Goal: Obtain resource: Obtain resource

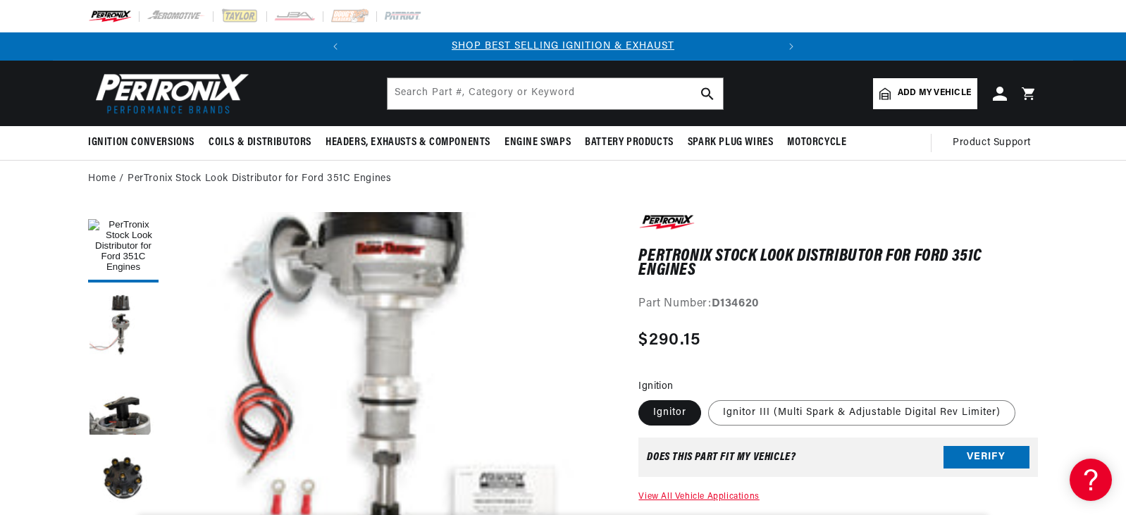
click at [663, 416] on label "Ignitor" at bounding box center [669, 412] width 63 height 25
click at [643, 398] on input "Ignitor" at bounding box center [642, 397] width 1 height 1
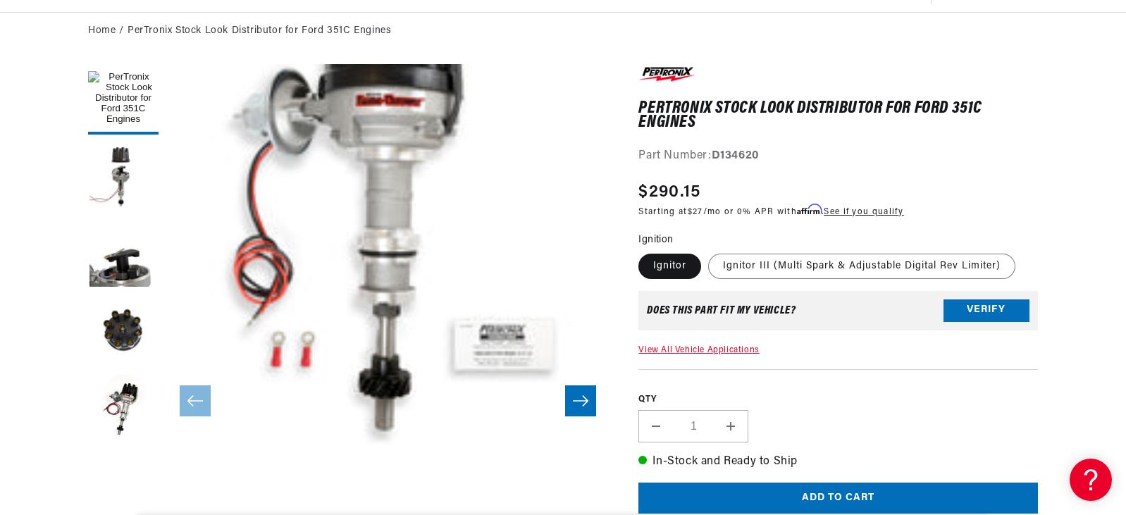
scroll to position [155, 0]
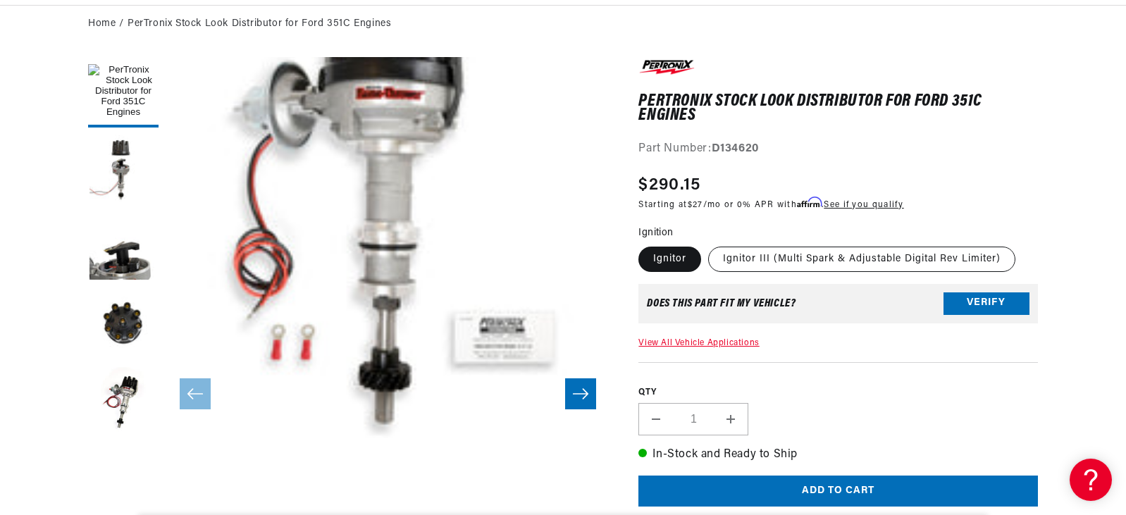
click at [759, 256] on label "Ignitor III (Multi Spark & Adjustable Digital Rev Limiter)" at bounding box center [861, 259] width 307 height 25
click at [709, 245] on input "Ignitor III (Multi Spark & Adjustable Digital Rev Limiter)" at bounding box center [708, 244] width 1 height 1
radio input "true"
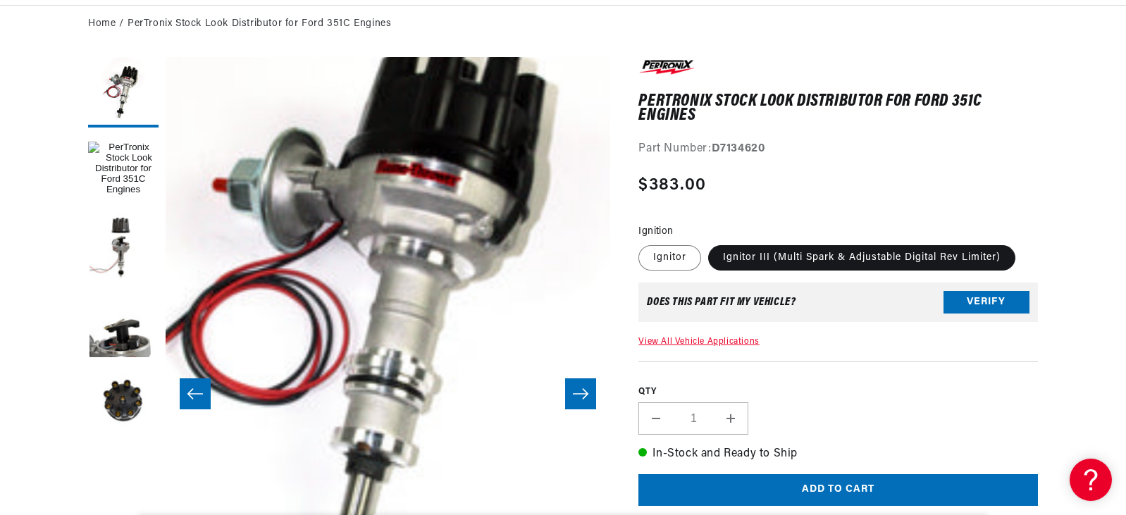
scroll to position [67, 0]
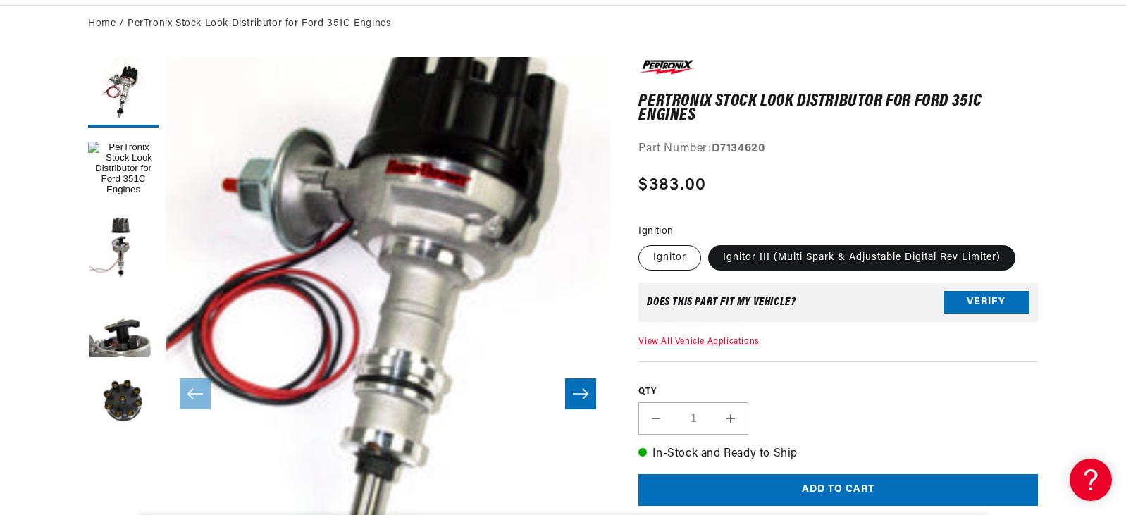
click at [669, 262] on label "Ignitor" at bounding box center [669, 257] width 63 height 25
click at [643, 243] on input "Ignitor" at bounding box center [642, 242] width 1 height 1
radio input "true"
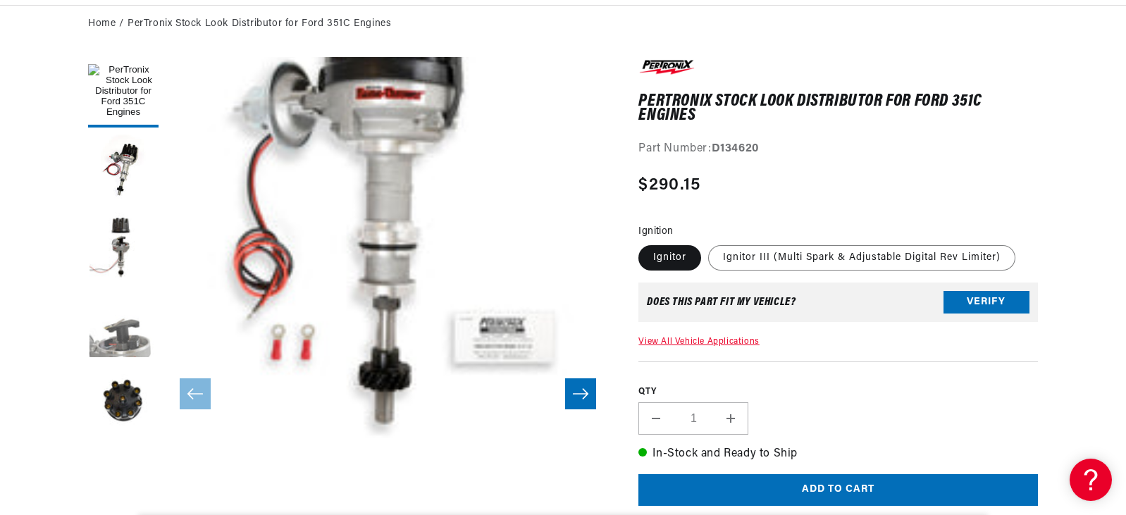
click at [116, 354] on button "Load image 3 in gallery view" at bounding box center [123, 325] width 70 height 70
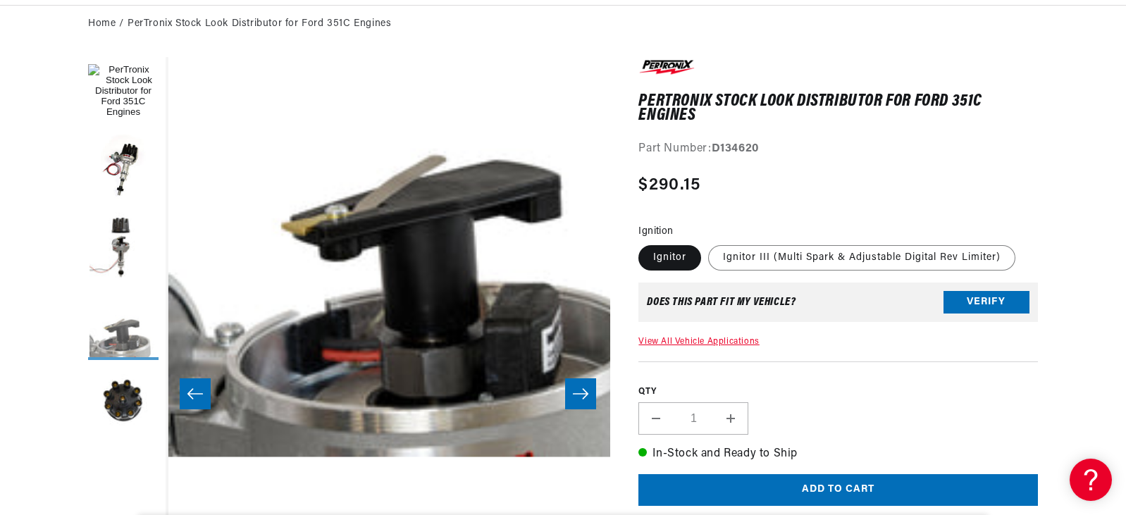
scroll to position [67, 1335]
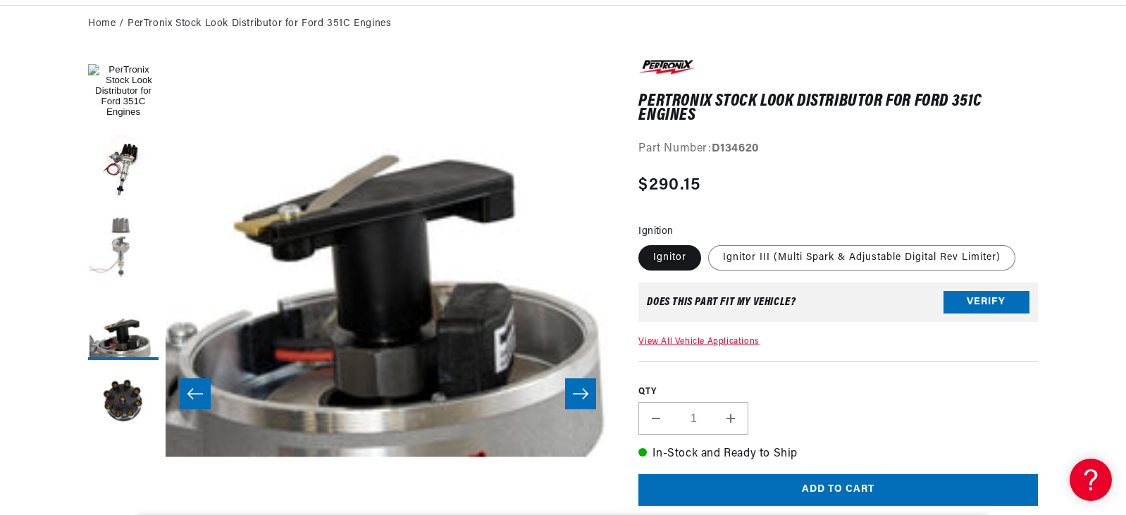
click at [116, 244] on button "Load image 2 in gallery view" at bounding box center [123, 247] width 70 height 70
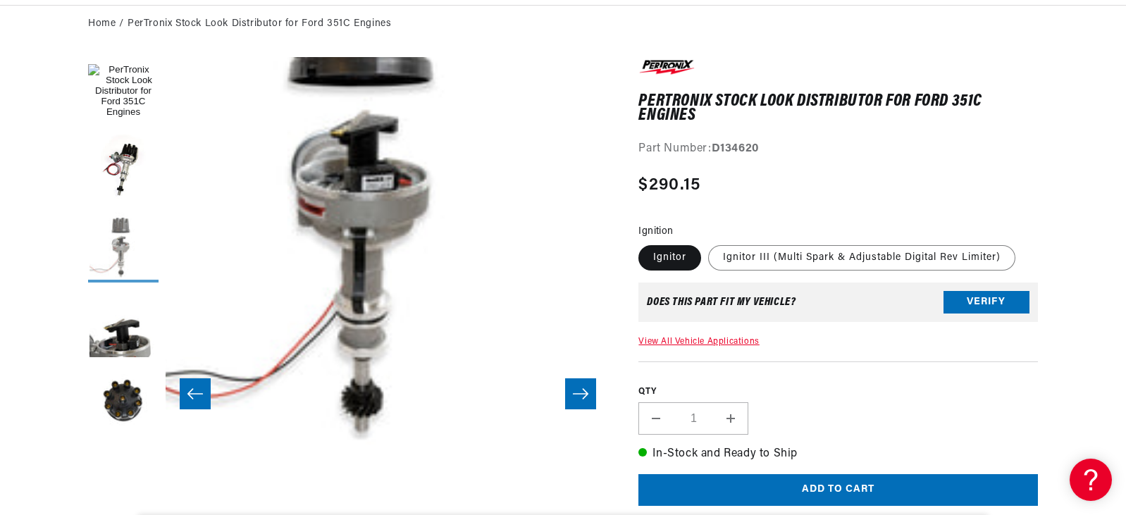
scroll to position [0, 427]
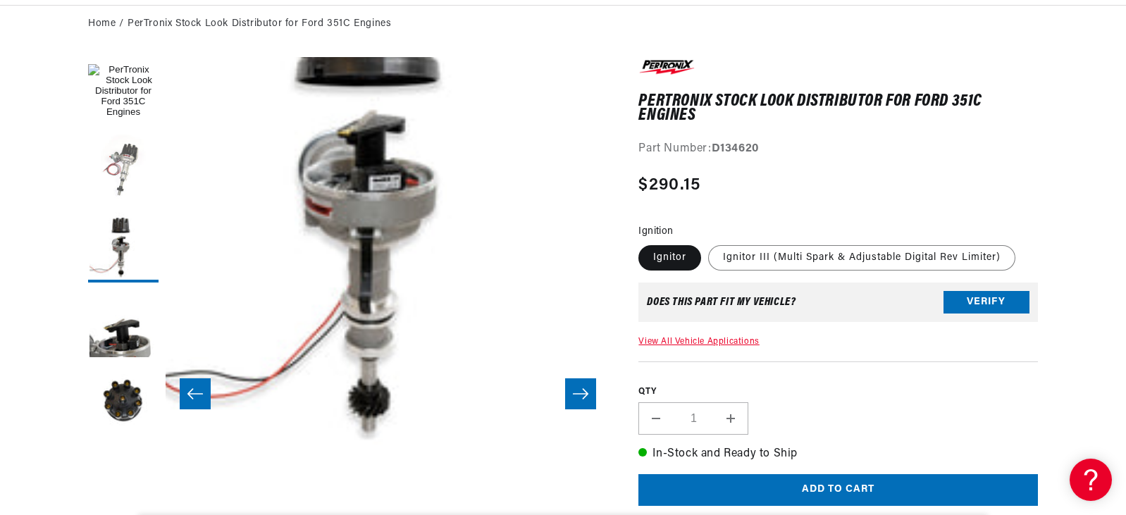
click at [114, 147] on button "Load image 5 in gallery view" at bounding box center [123, 170] width 70 height 70
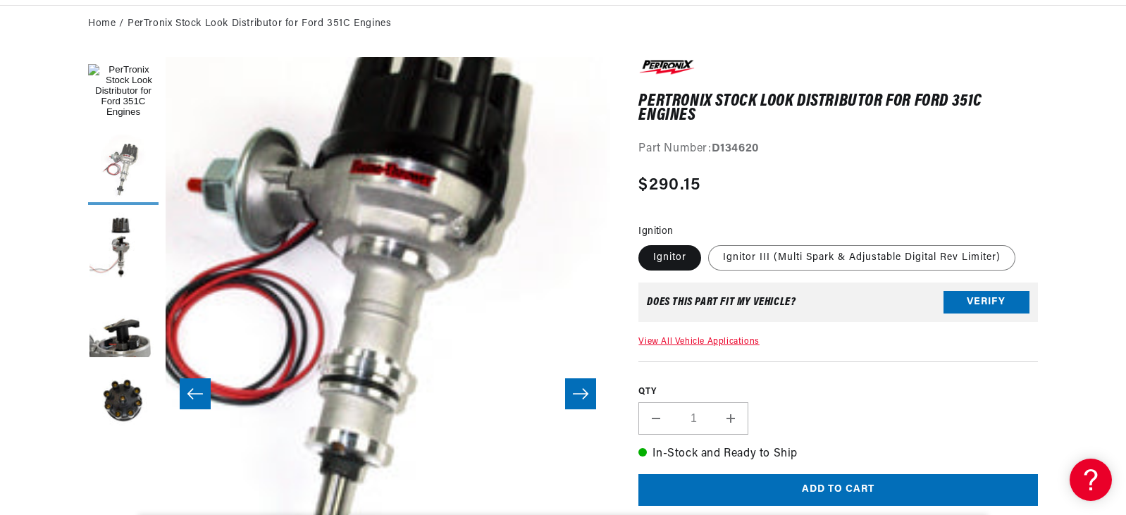
scroll to position [67, 445]
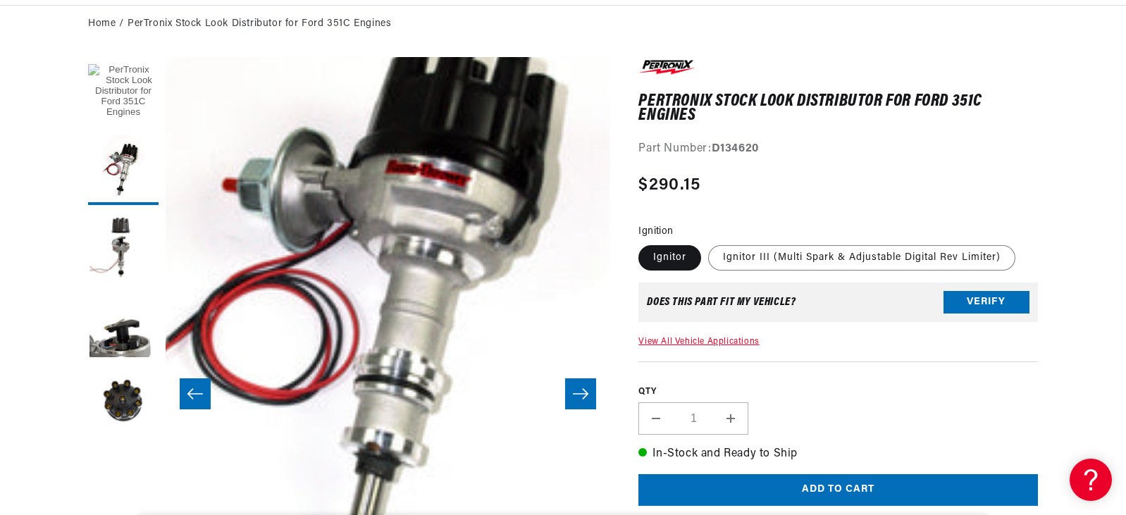
click at [128, 79] on button "Load image 1 in gallery view" at bounding box center [123, 92] width 70 height 70
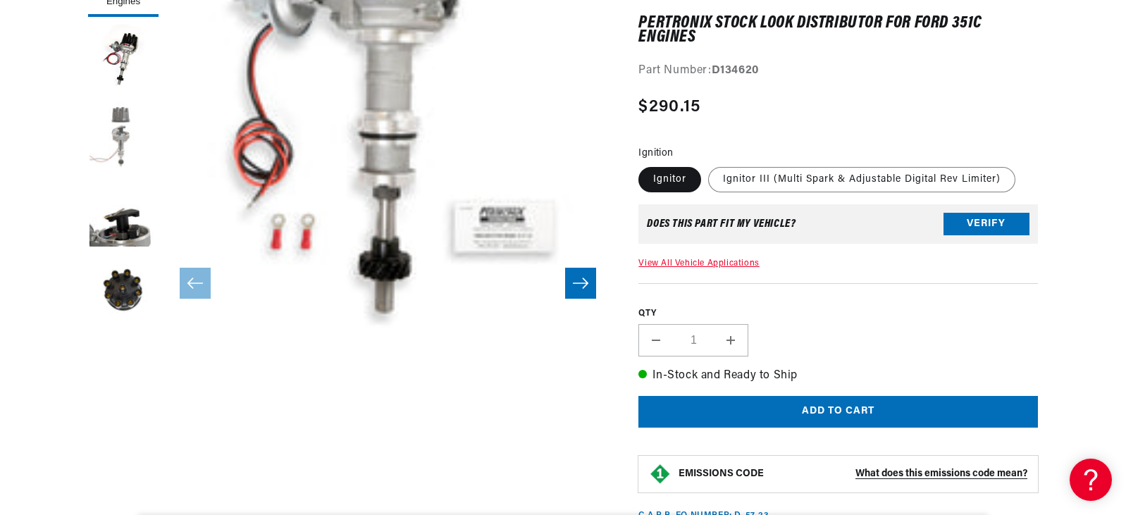
scroll to position [268, 0]
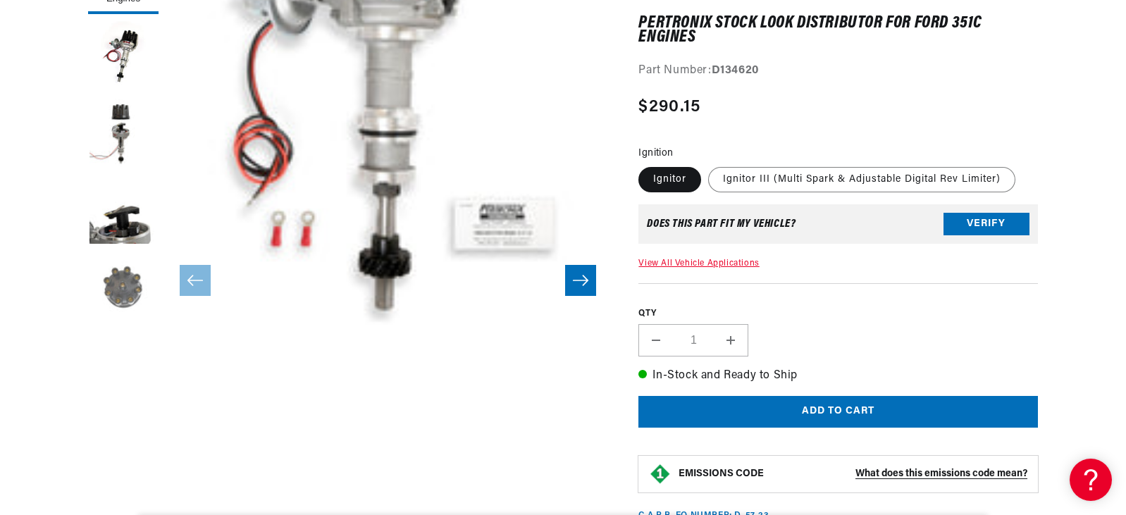
click at [144, 283] on button "Load image 4 in gallery view" at bounding box center [123, 289] width 70 height 70
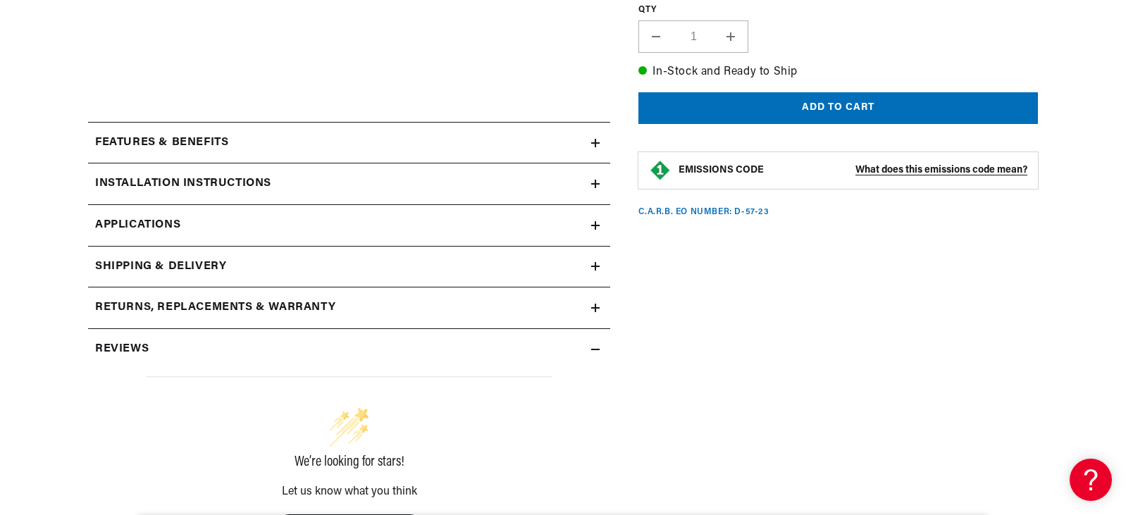
scroll to position [0, 427]
click at [163, 169] on summary "Installation instructions" at bounding box center [349, 183] width 522 height 41
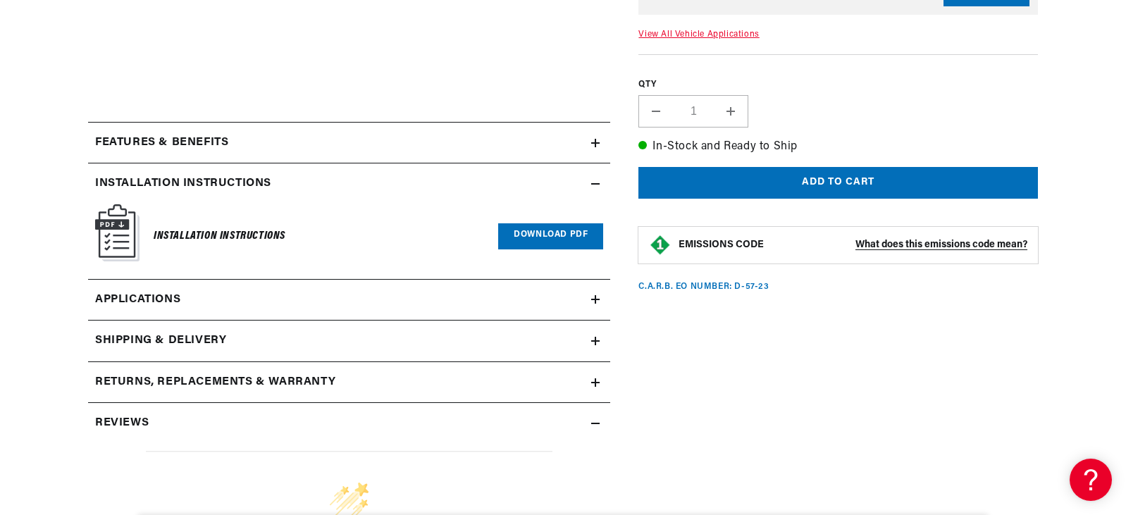
click at [526, 232] on link "Download PDF" at bounding box center [550, 236] width 105 height 26
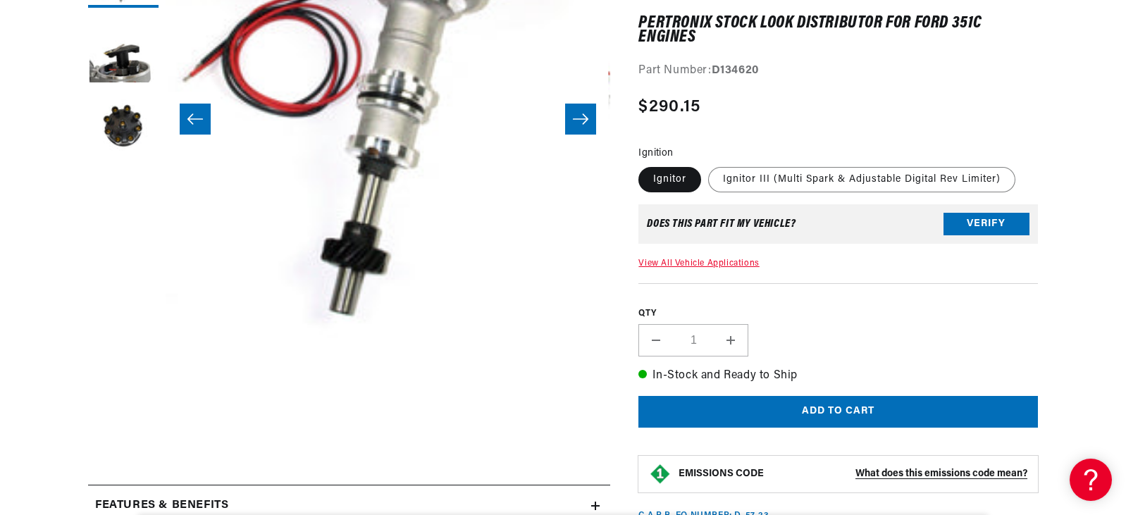
scroll to position [67, 445]
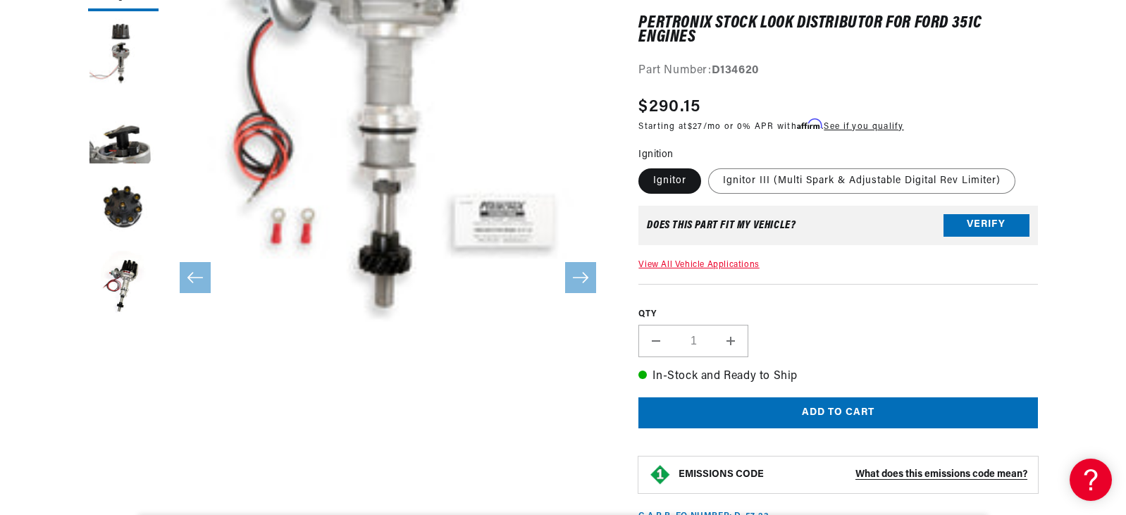
scroll to position [273, 0]
click at [121, 340] on button "Open media 1 in modal" at bounding box center [121, 340] width 0 height 0
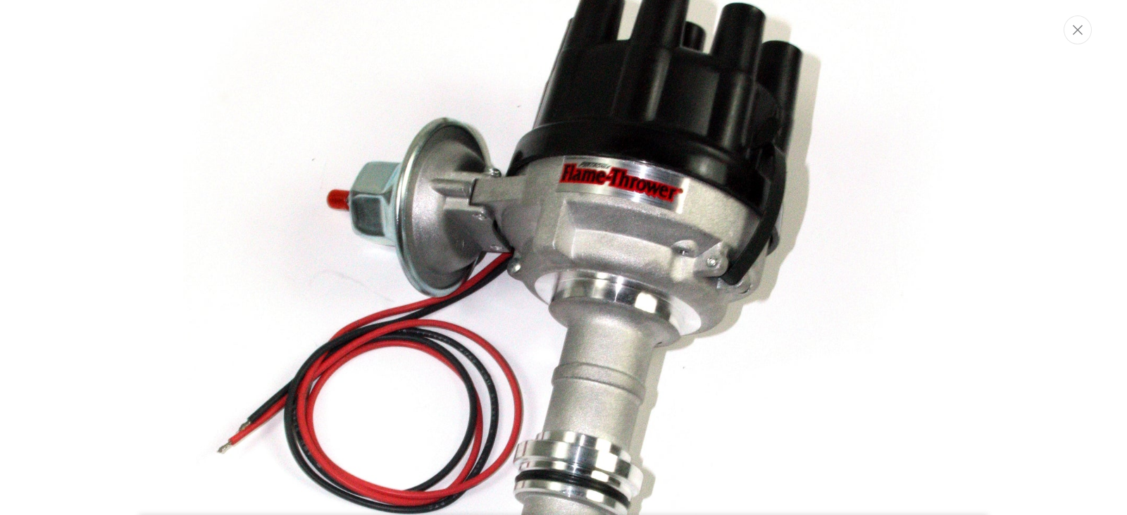
scroll to position [0, 0]
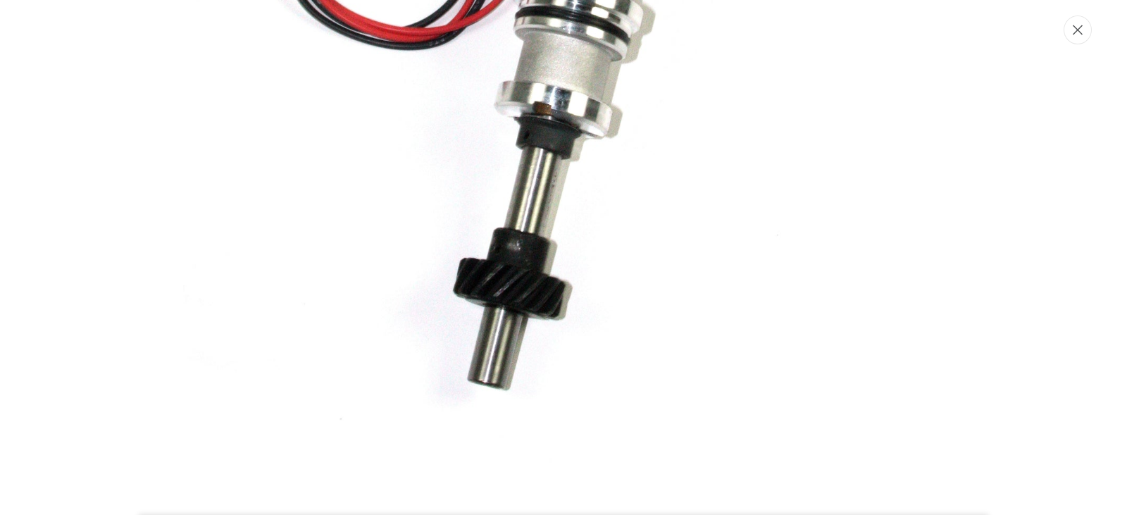
click at [1087, 30] on button "Close" at bounding box center [1078, 30] width 28 height 29
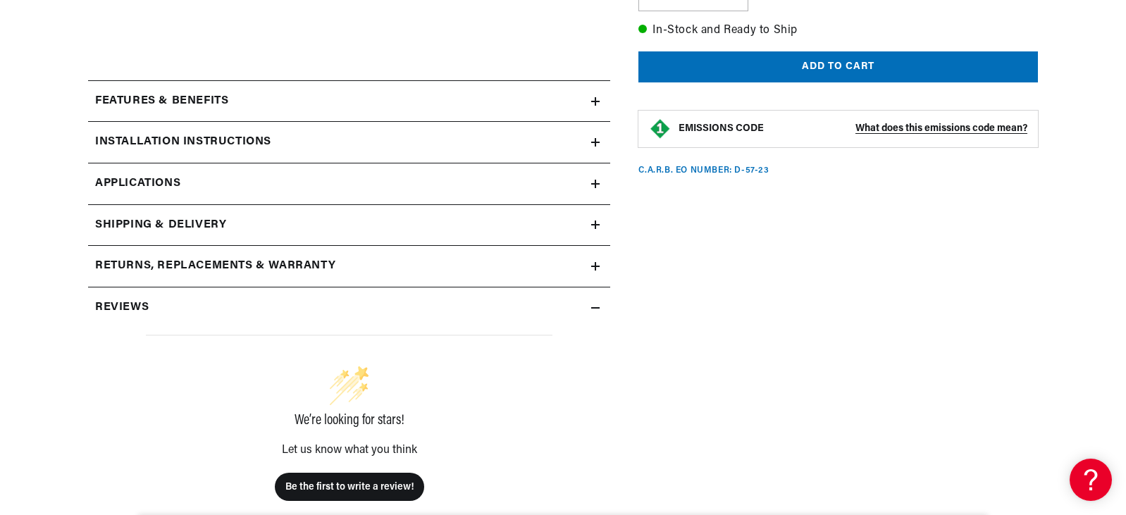
click at [177, 99] on h2 "Features & Benefits" at bounding box center [161, 101] width 133 height 18
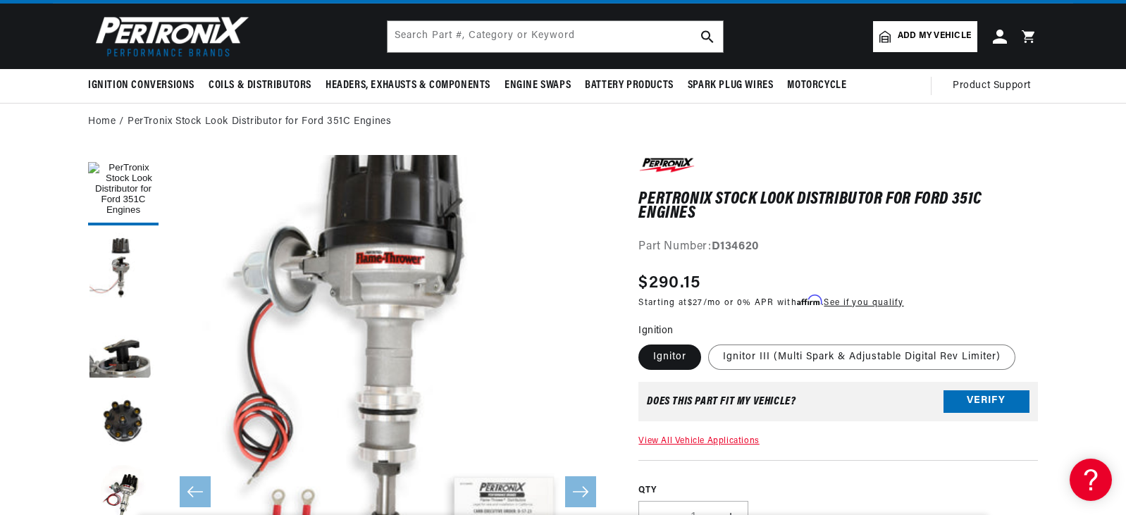
scroll to position [0, 427]
